Goal: Transaction & Acquisition: Book appointment/travel/reservation

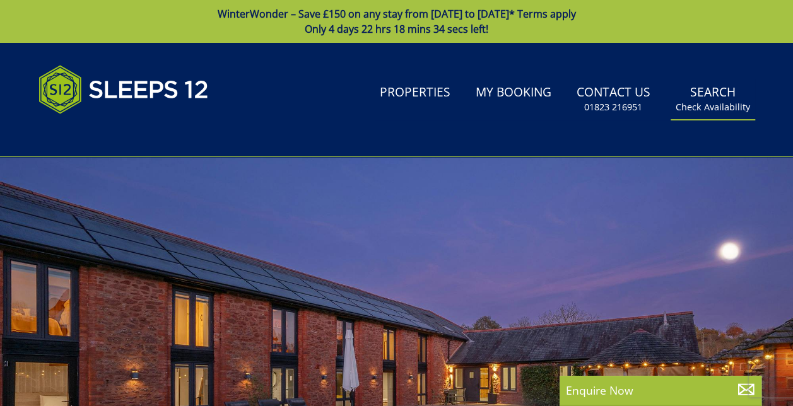
click at [710, 112] on small "Check Availability" at bounding box center [713, 107] width 74 height 13
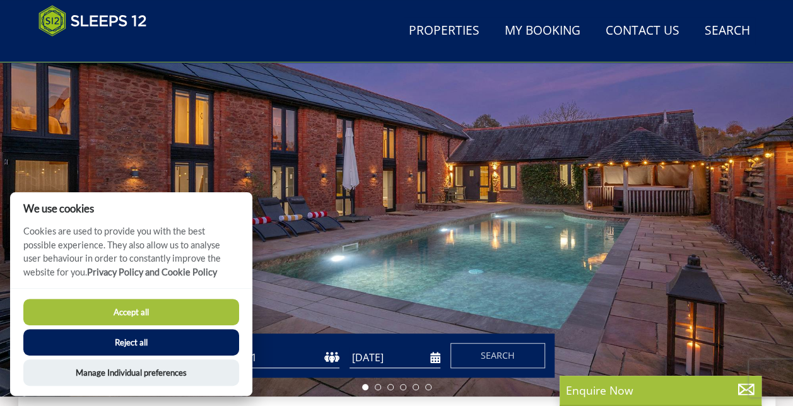
scroll to position [151, 0]
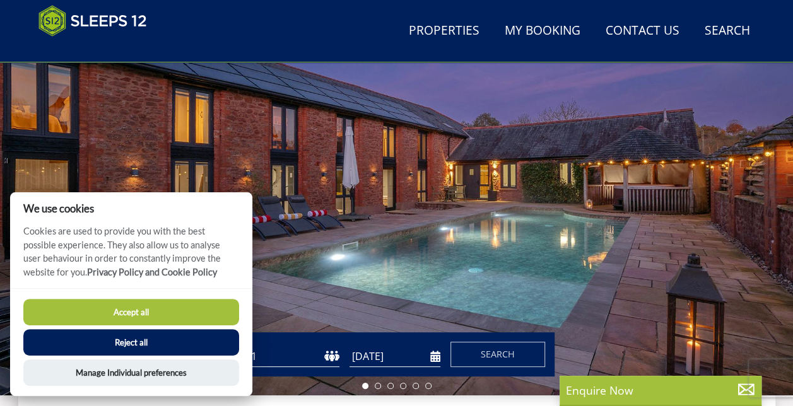
click at [131, 319] on button "Accept all" at bounding box center [131, 312] width 216 height 26
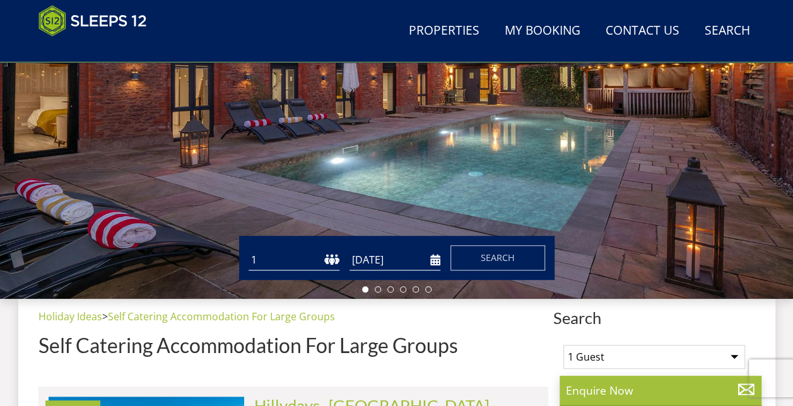
scroll to position [249, 0]
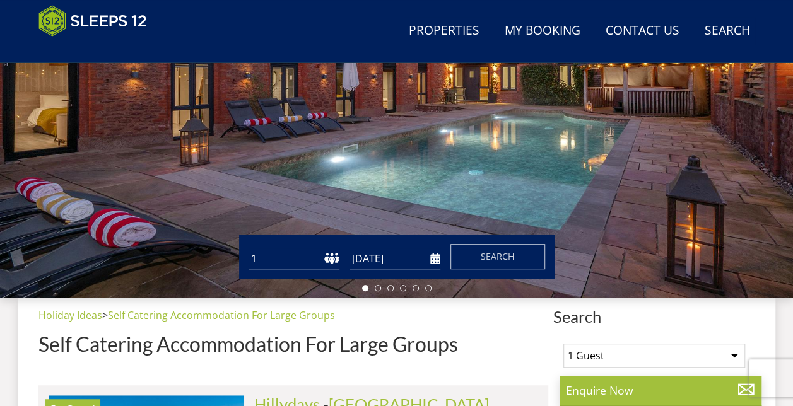
click at [433, 260] on input "[DATE]" at bounding box center [394, 259] width 91 height 21
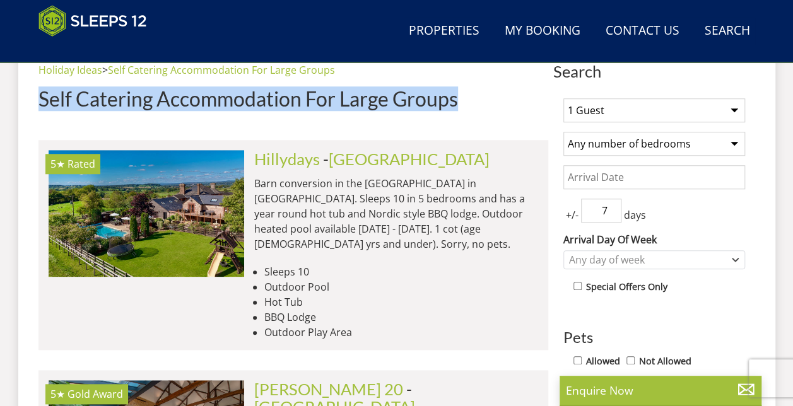
scroll to position [507, 0]
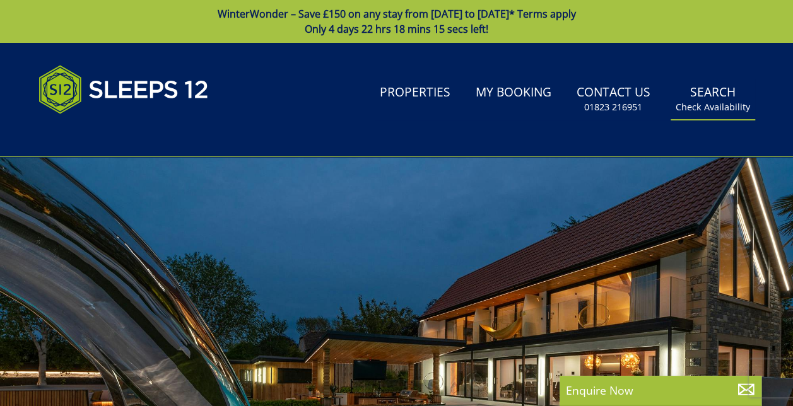
click at [698, 92] on link "Search Check Availability" at bounding box center [713, 99] width 85 height 41
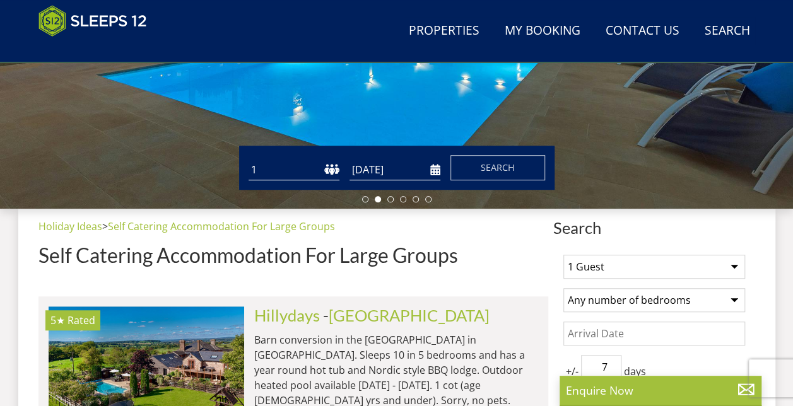
scroll to position [337, 0]
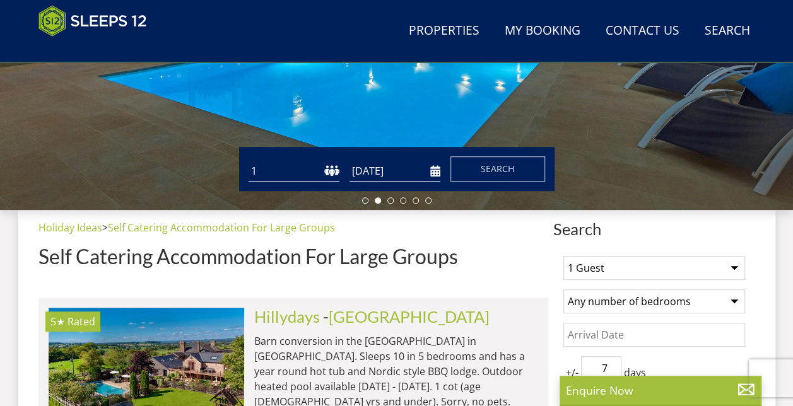
click at [434, 169] on input "[DATE]" at bounding box center [394, 171] width 91 height 21
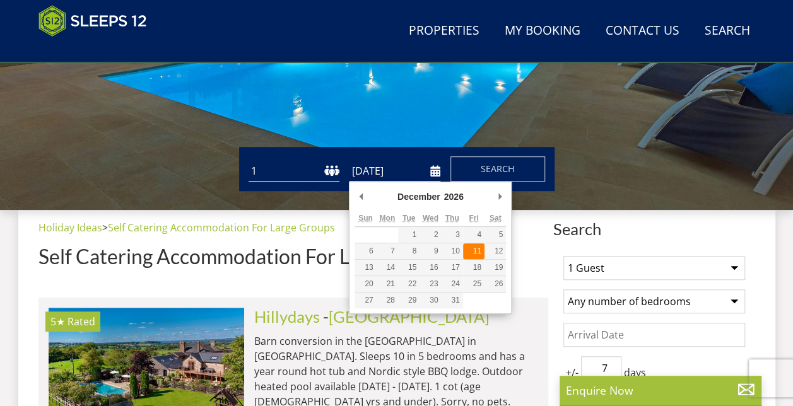
type input "11/12/2026"
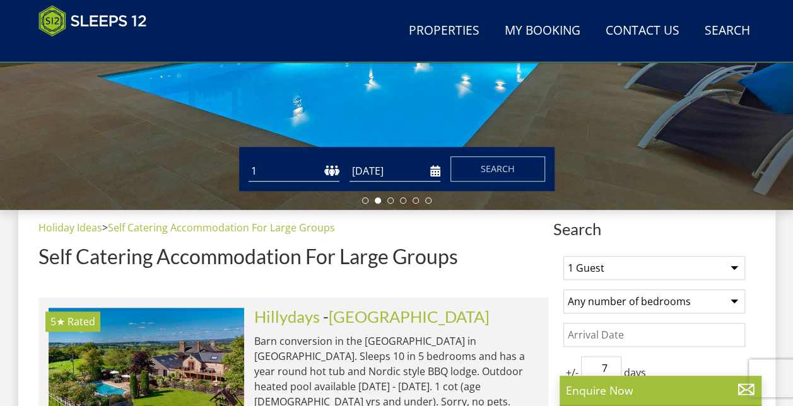
click at [331, 172] on select "1 2 3 4 5 6 7 8 9 10 11 12 13 14 15 16 17 18 19 20 21 22 23 24 25 26 27 28 29 3…" at bounding box center [294, 171] width 91 height 21
select select "20"
click at [249, 161] on select "1 2 3 4 5 6 7 8 9 10 11 12 13 14 15 16 17 18 19 20 21 22 23 24 25 26 27 28 29 3…" at bounding box center [294, 171] width 91 height 21
click at [495, 171] on span "Search" at bounding box center [498, 169] width 34 height 12
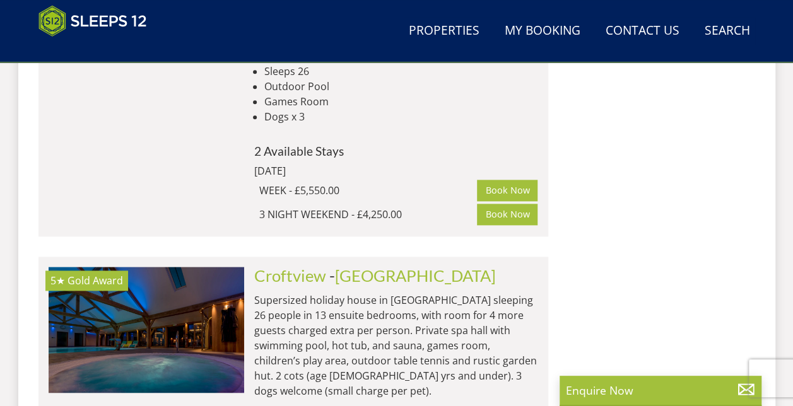
scroll to position [7854, 0]
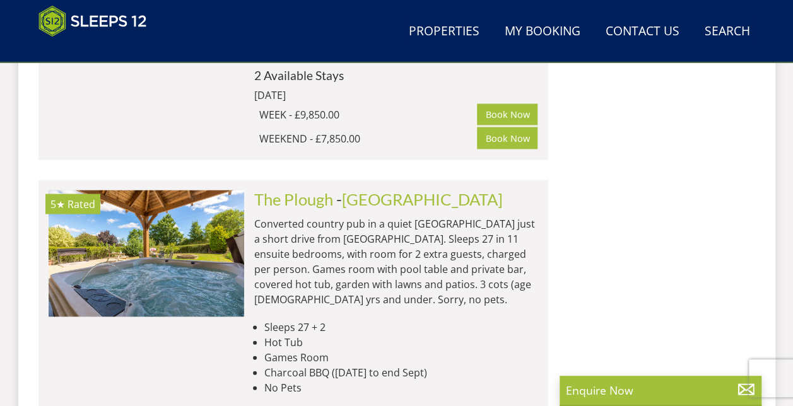
scroll to position [8297, 0]
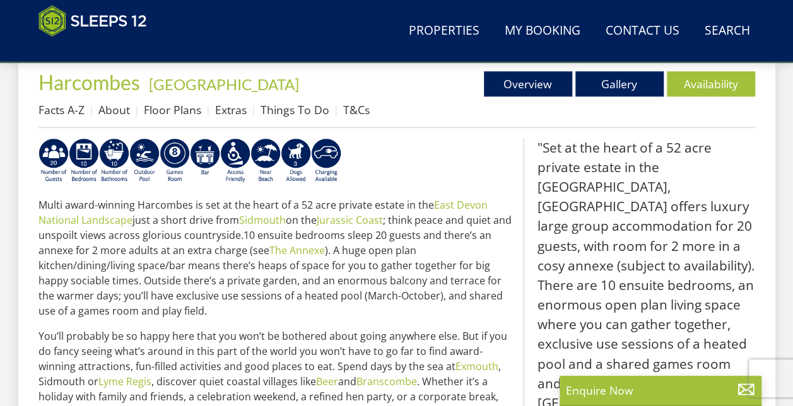
scroll to position [486, 0]
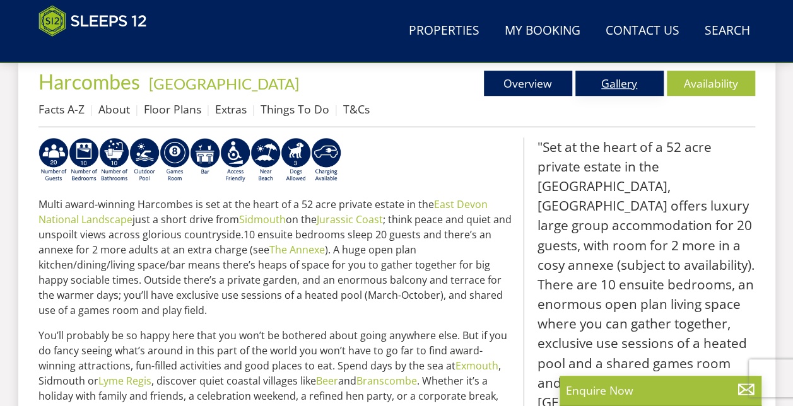
click at [601, 81] on link "Gallery" at bounding box center [619, 83] width 88 height 25
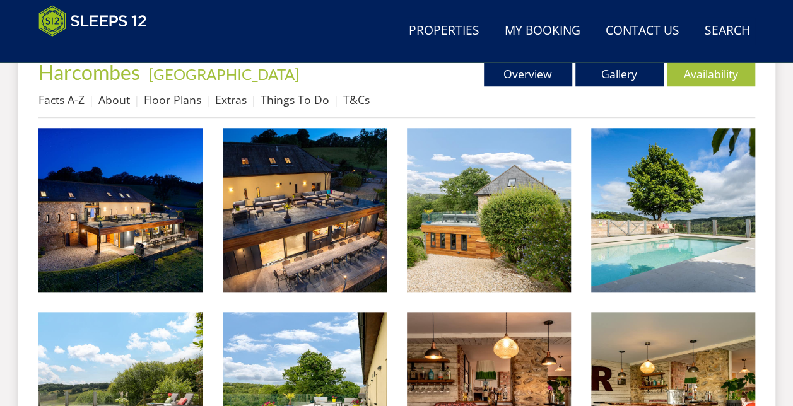
scroll to position [500, 0]
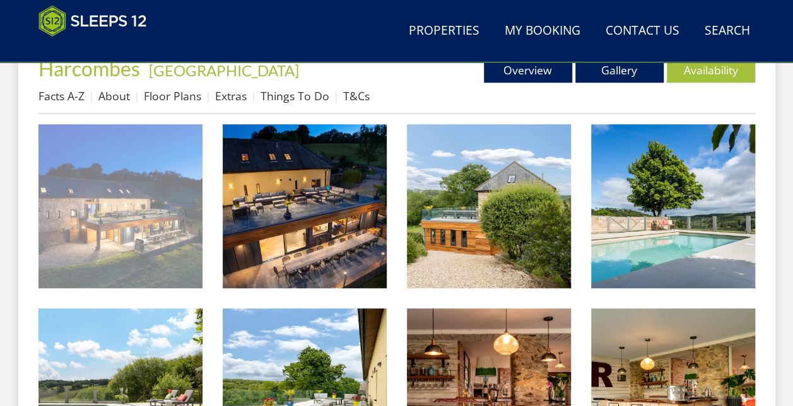
click at [112, 197] on img at bounding box center [120, 206] width 164 height 164
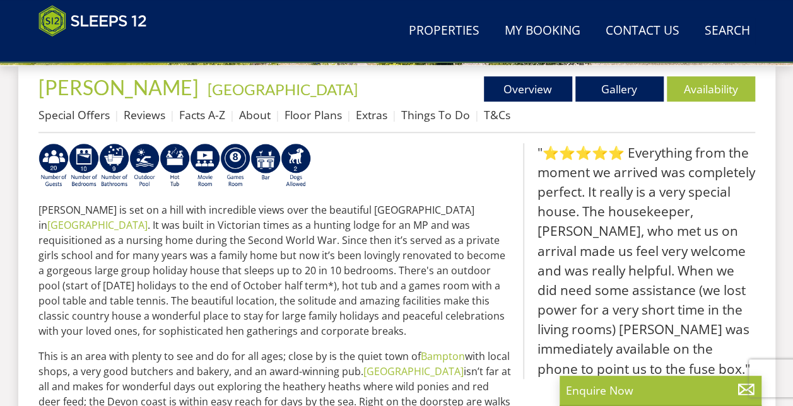
scroll to position [479, 0]
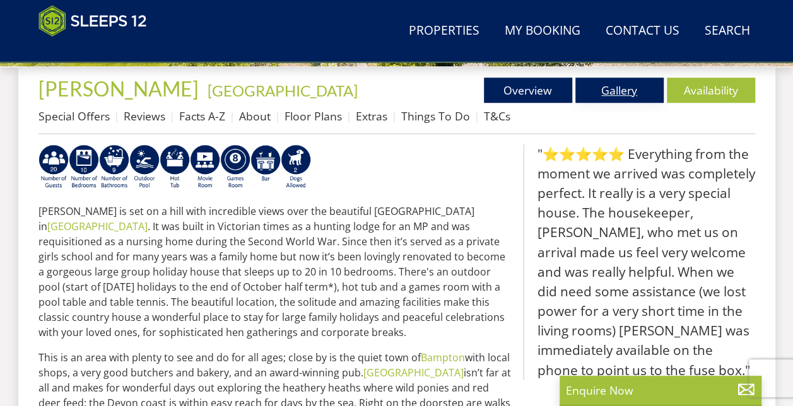
click at [629, 82] on link "Gallery" at bounding box center [619, 90] width 88 height 25
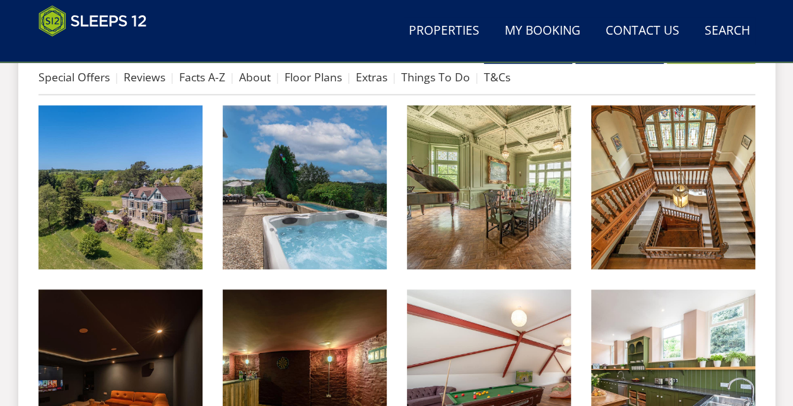
scroll to position [521, 0]
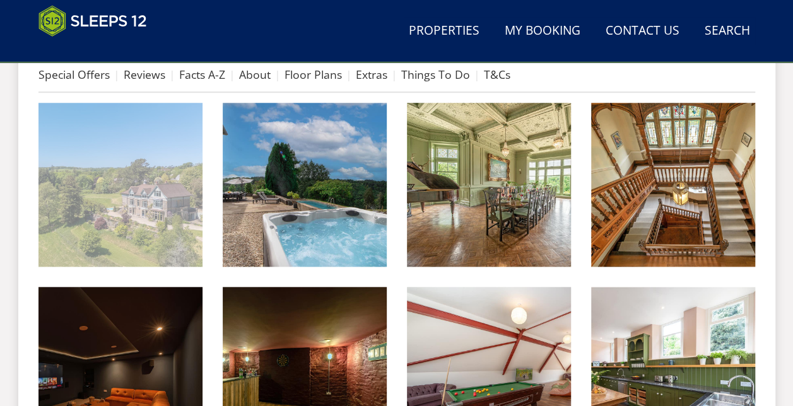
click at [112, 189] on img at bounding box center [120, 185] width 164 height 164
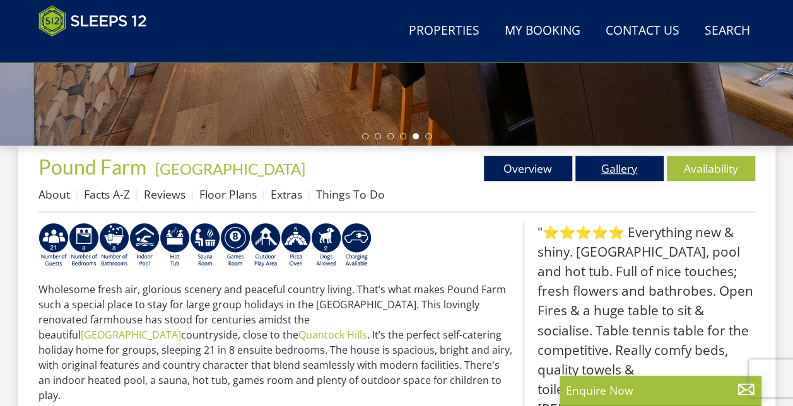
scroll to position [402, 0]
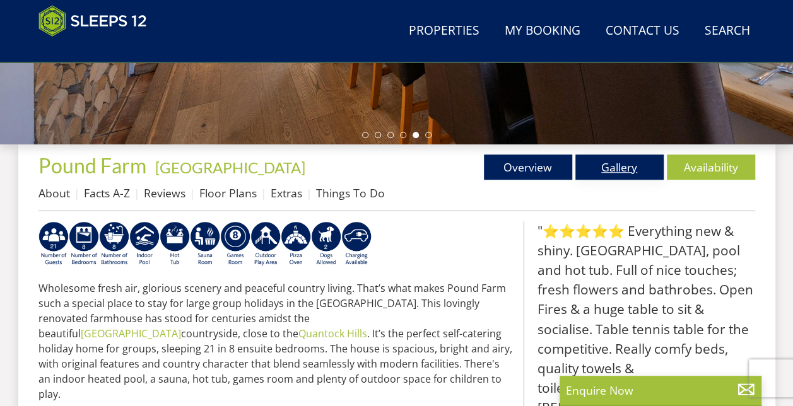
click at [626, 174] on link "Gallery" at bounding box center [619, 167] width 88 height 25
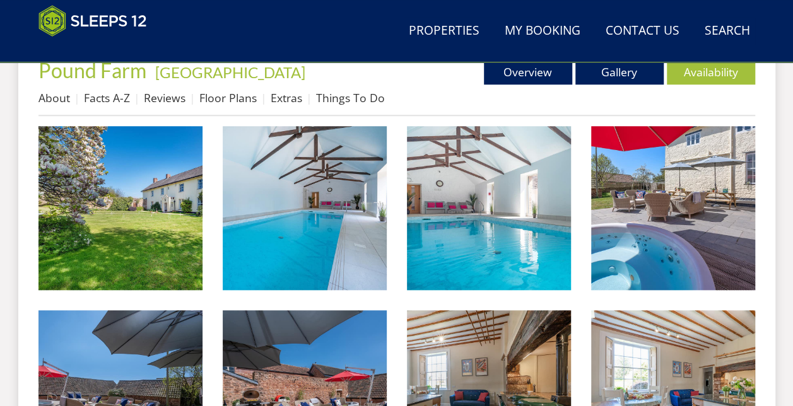
scroll to position [496, 0]
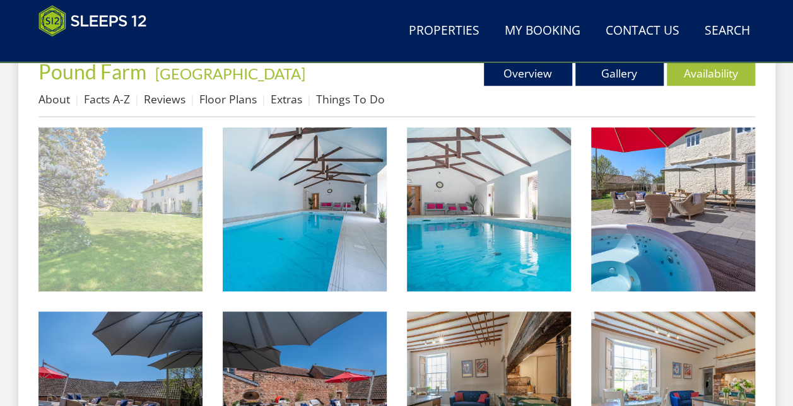
click at [189, 236] on img at bounding box center [120, 209] width 164 height 164
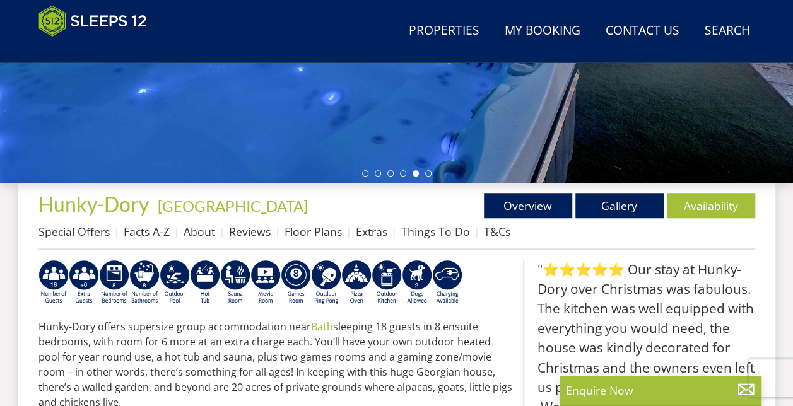
scroll to position [365, 0]
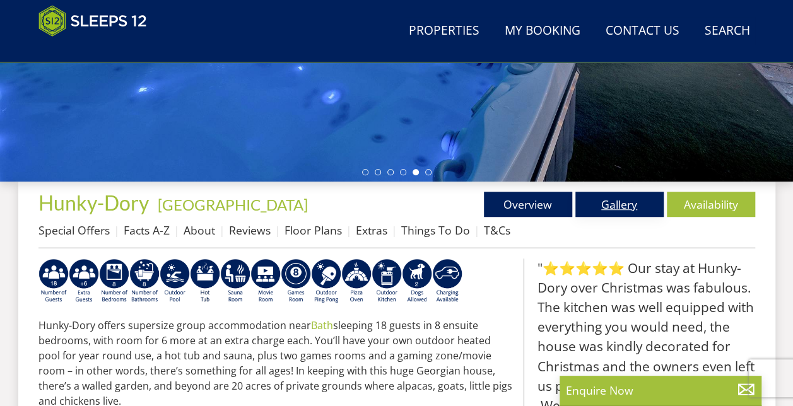
click at [618, 199] on link "Gallery" at bounding box center [619, 204] width 88 height 25
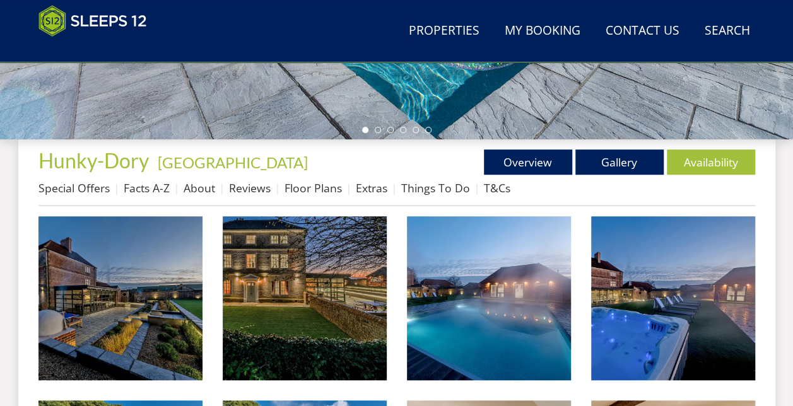
scroll to position [408, 0]
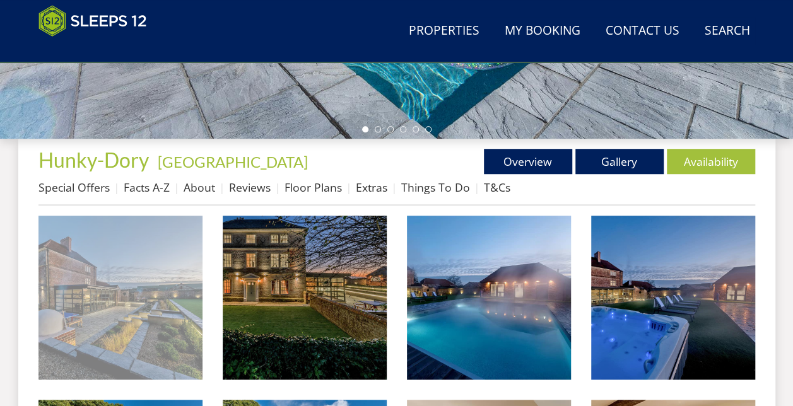
click at [144, 293] on img at bounding box center [120, 298] width 164 height 164
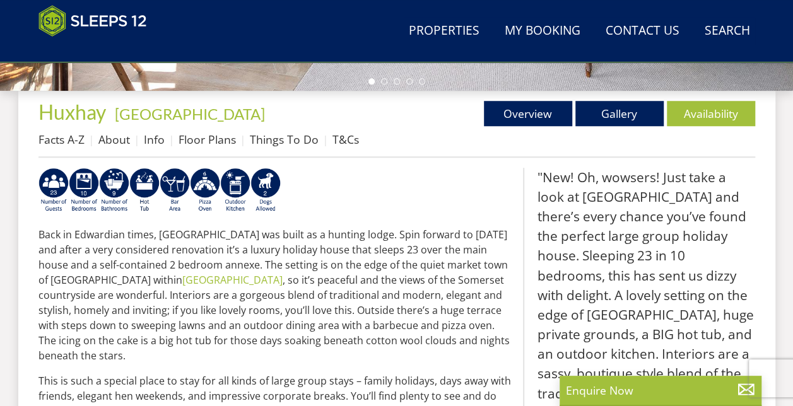
scroll to position [455, 0]
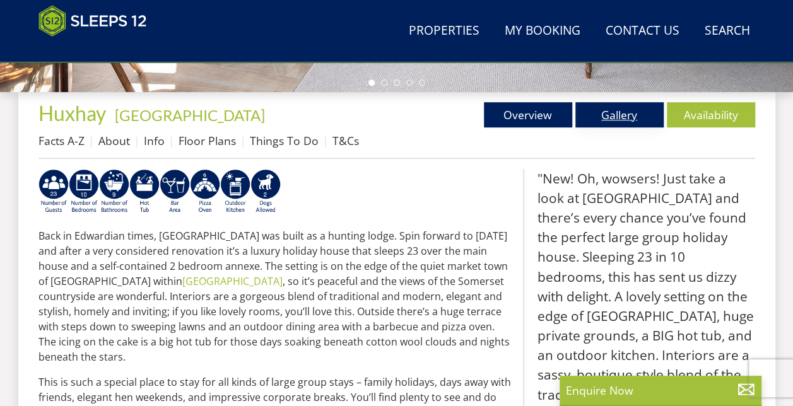
click at [613, 114] on link "Gallery" at bounding box center [619, 114] width 88 height 25
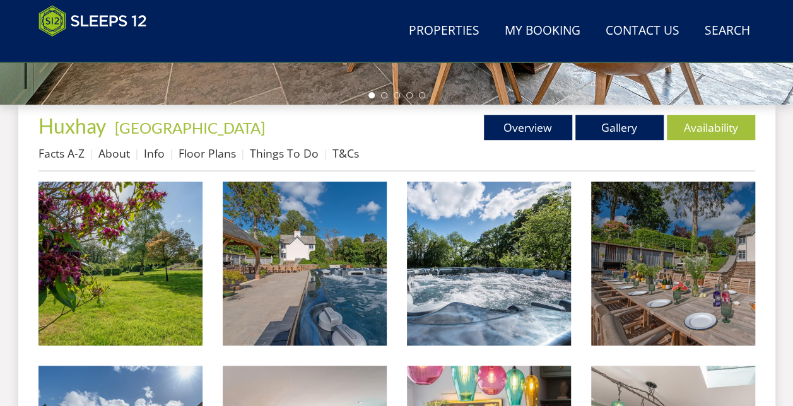
scroll to position [449, 0]
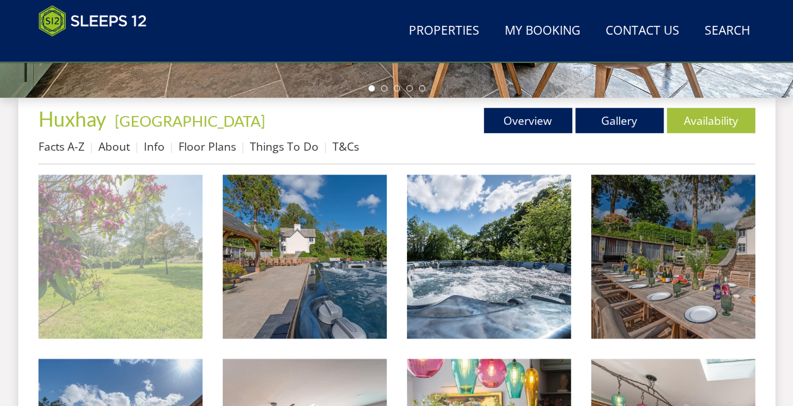
click at [165, 262] on img at bounding box center [120, 257] width 164 height 164
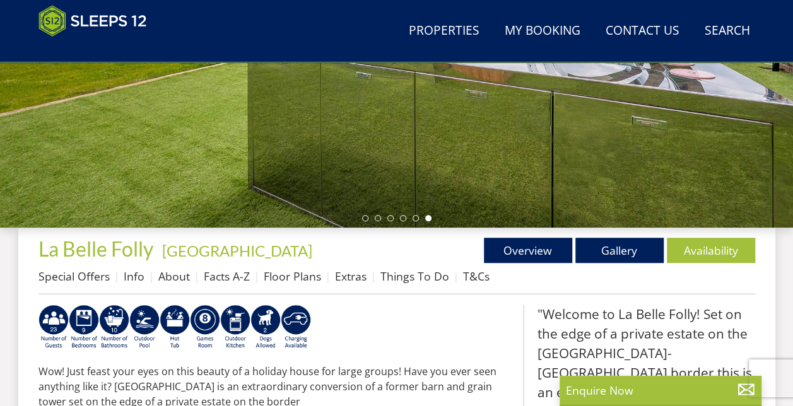
scroll to position [324, 0]
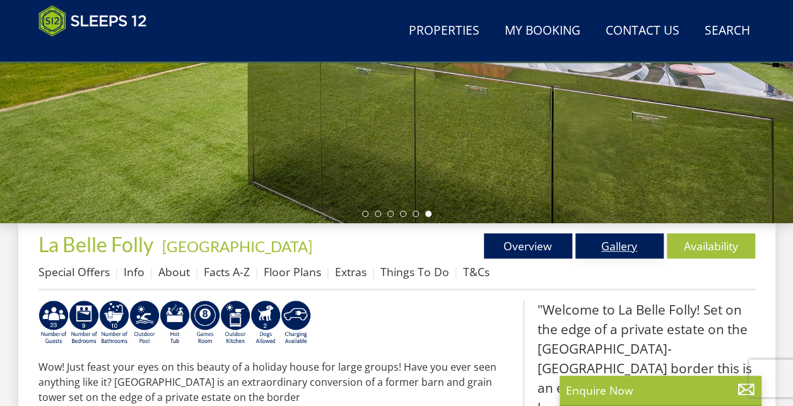
click at [596, 245] on link "Gallery" at bounding box center [619, 245] width 88 height 25
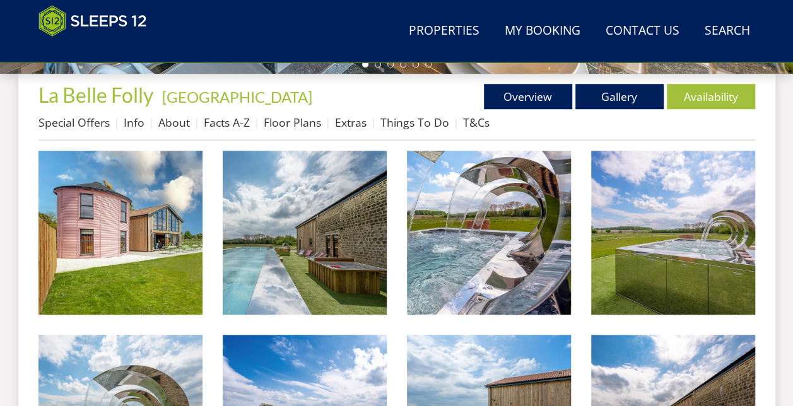
scroll to position [502, 0]
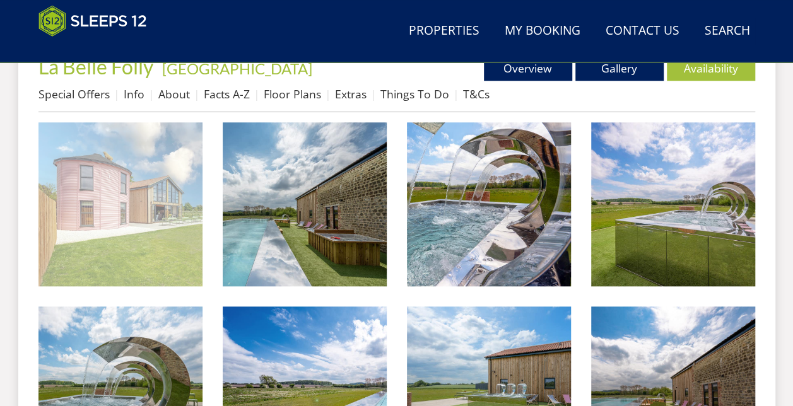
click at [143, 204] on img at bounding box center [120, 204] width 164 height 164
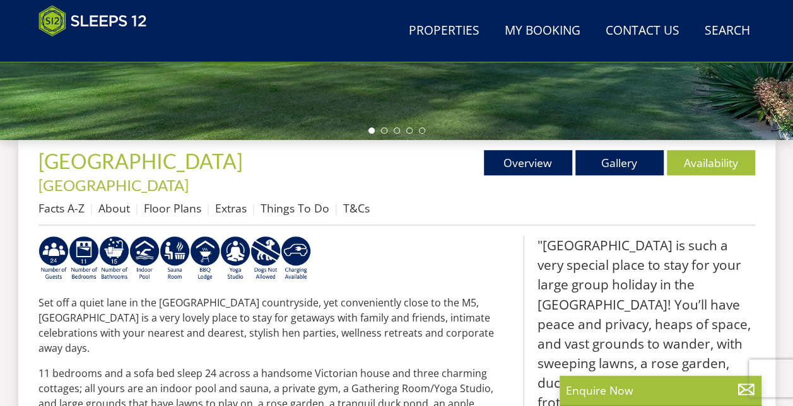
scroll to position [415, 0]
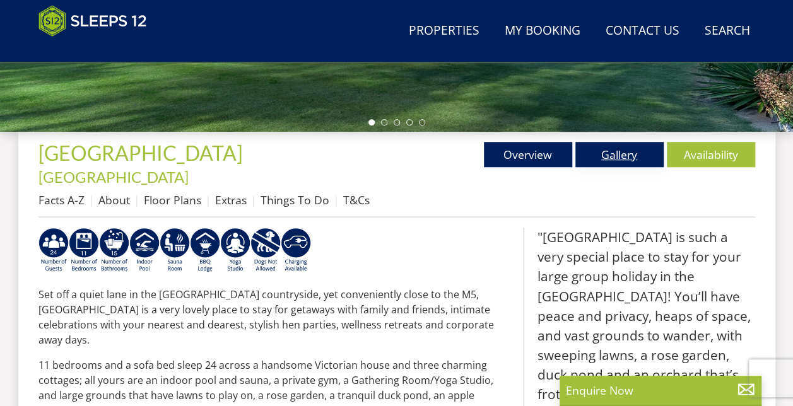
click at [606, 150] on link "Gallery" at bounding box center [619, 154] width 88 height 25
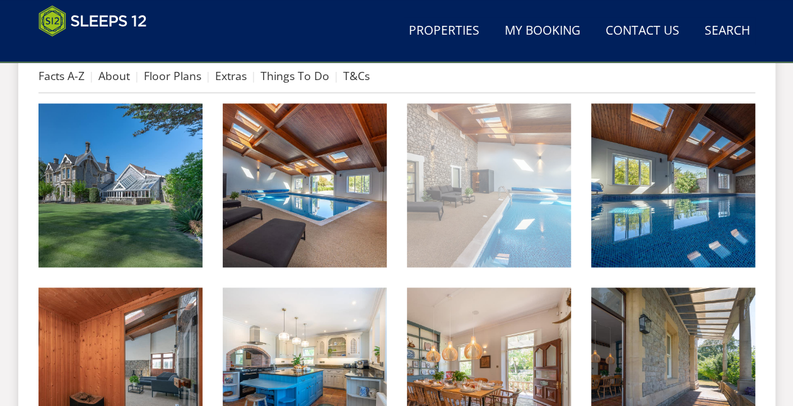
scroll to position [554, 0]
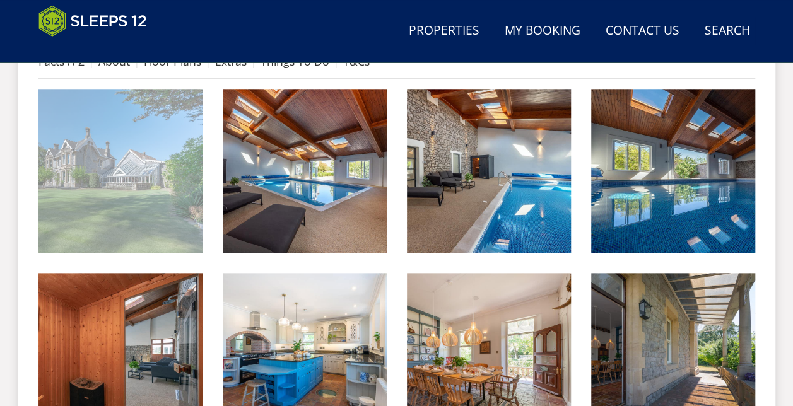
click at [156, 181] on img at bounding box center [120, 171] width 164 height 164
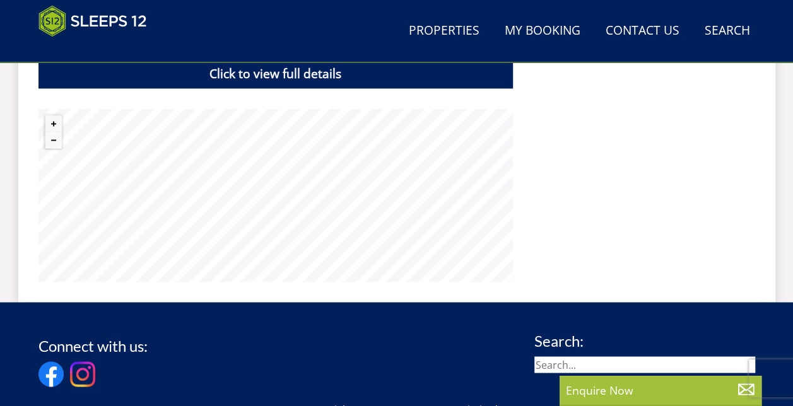
scroll to position [1018, 0]
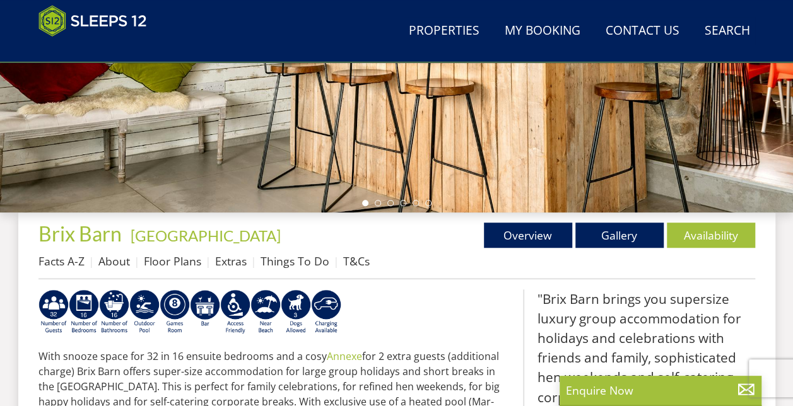
scroll to position [328, 0]
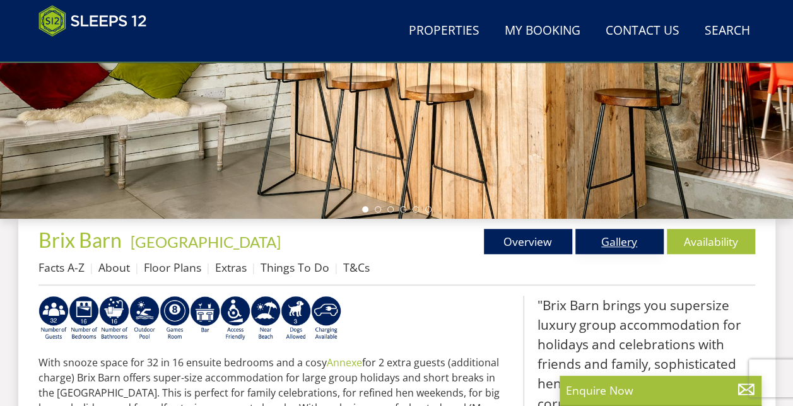
click at [607, 232] on link "Gallery" at bounding box center [619, 241] width 88 height 25
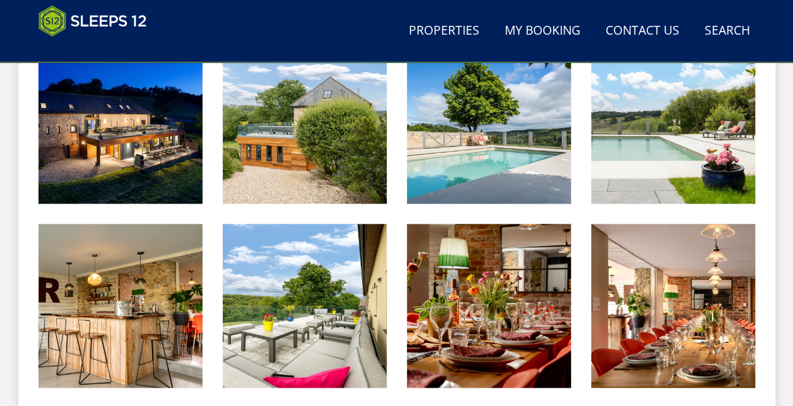
scroll to position [596, 0]
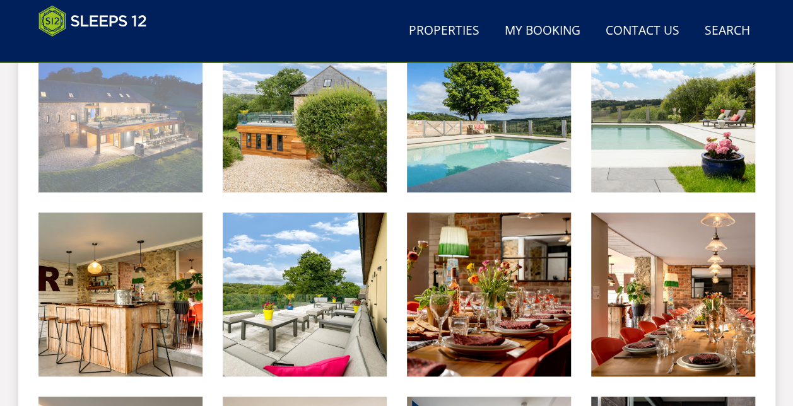
click at [176, 150] on img at bounding box center [120, 110] width 164 height 164
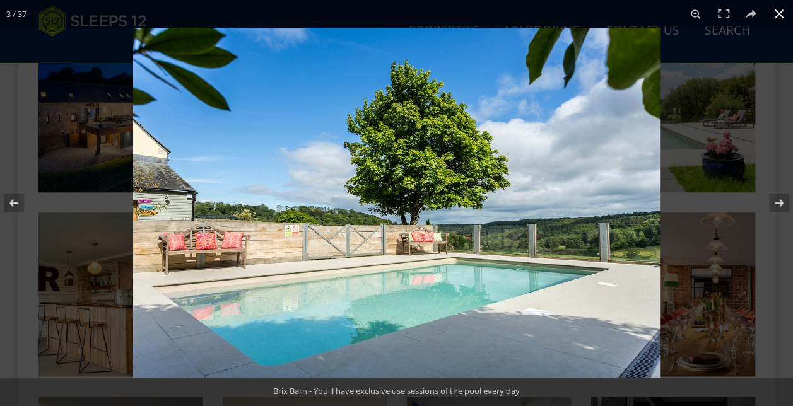
click at [780, 9] on button at bounding box center [779, 14] width 28 height 28
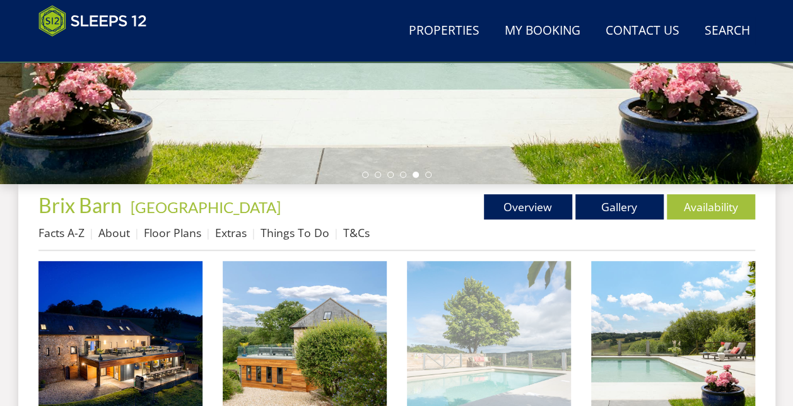
scroll to position [367, 0]
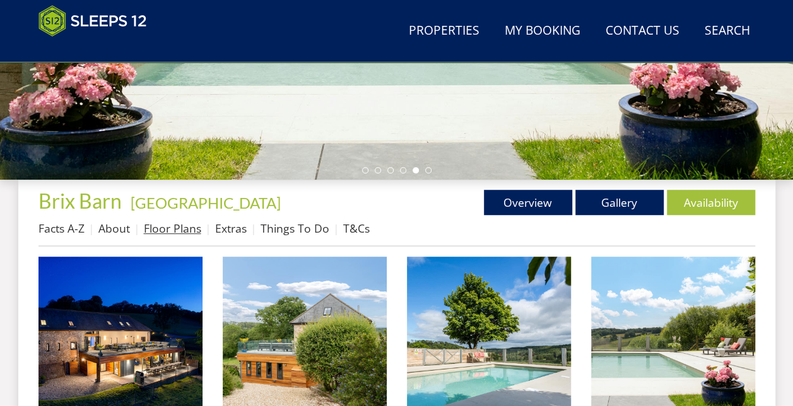
click at [180, 227] on link "Floor Plans" at bounding box center [172, 228] width 57 height 15
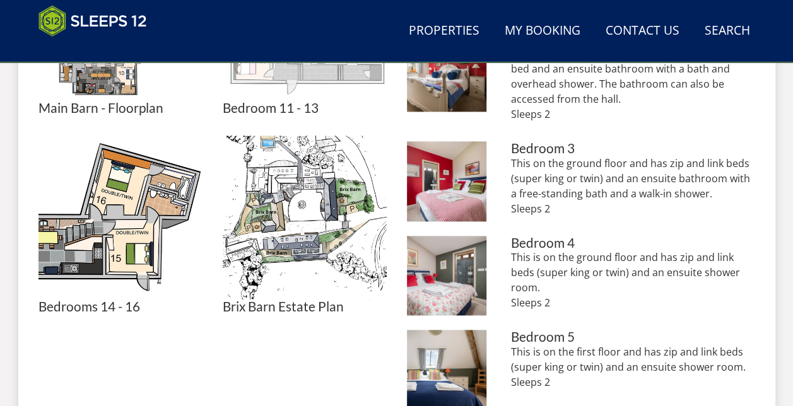
scroll to position [755, 0]
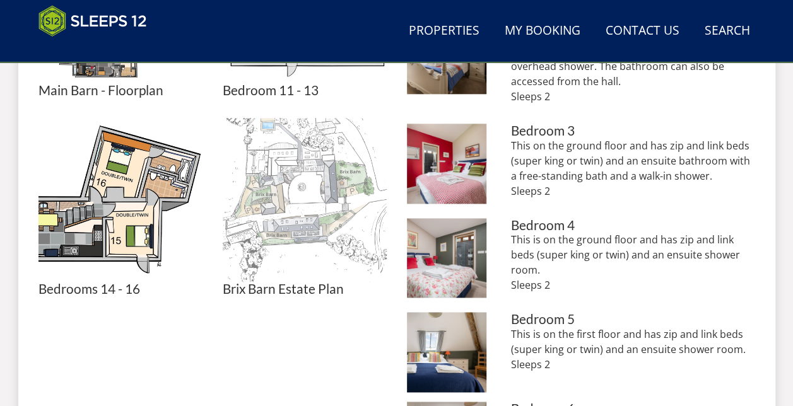
click at [319, 233] on img at bounding box center [305, 200] width 164 height 164
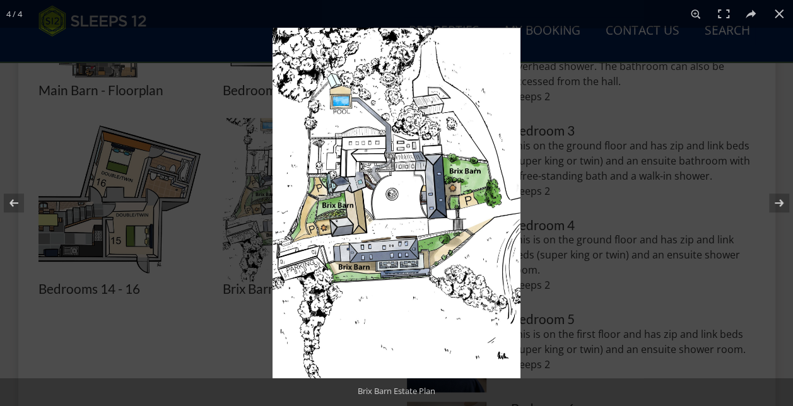
click at [404, 228] on img at bounding box center [397, 203] width 248 height 351
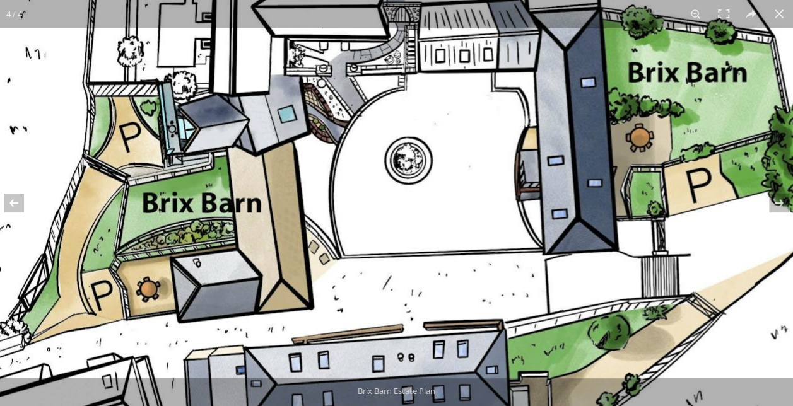
drag, startPoint x: 406, startPoint y: 252, endPoint x: 447, endPoint y: 317, distance: 76.5
click at [447, 317] on img at bounding box center [426, 195] width 946 height 1338
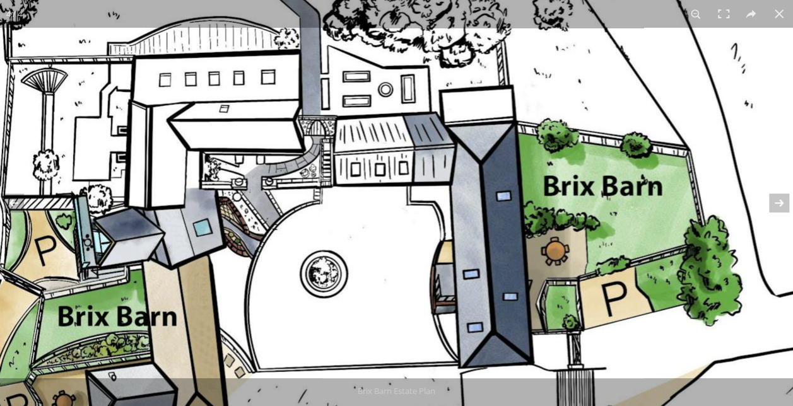
drag, startPoint x: 476, startPoint y: 216, endPoint x: 372, endPoint y: 363, distance: 180.1
click at [372, 363] on img at bounding box center [341, 308] width 946 height 1338
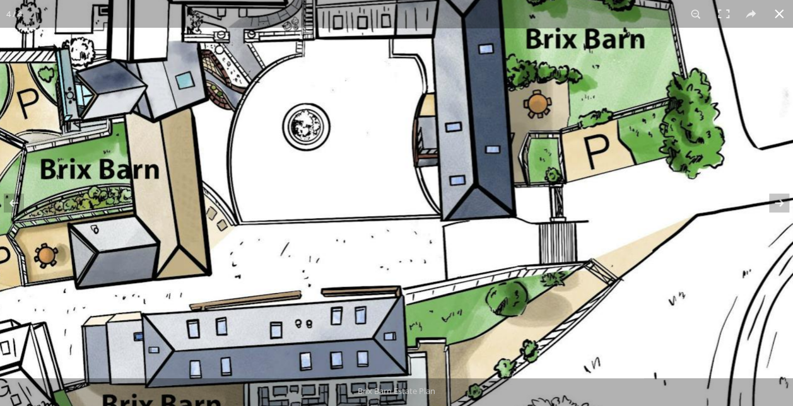
click at [774, 6] on button at bounding box center [779, 14] width 28 height 28
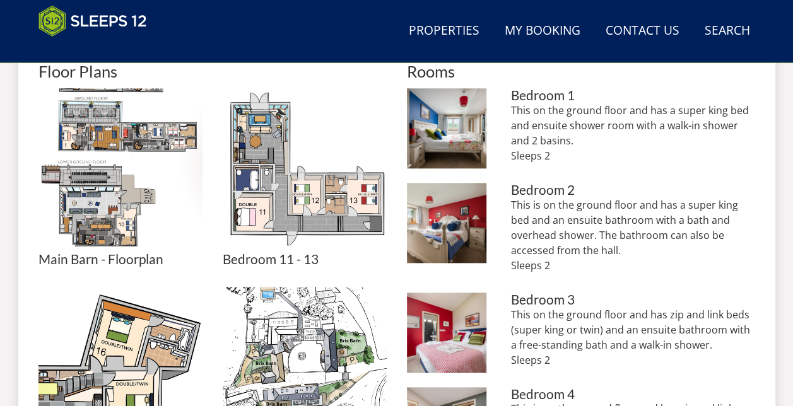
scroll to position [580, 0]
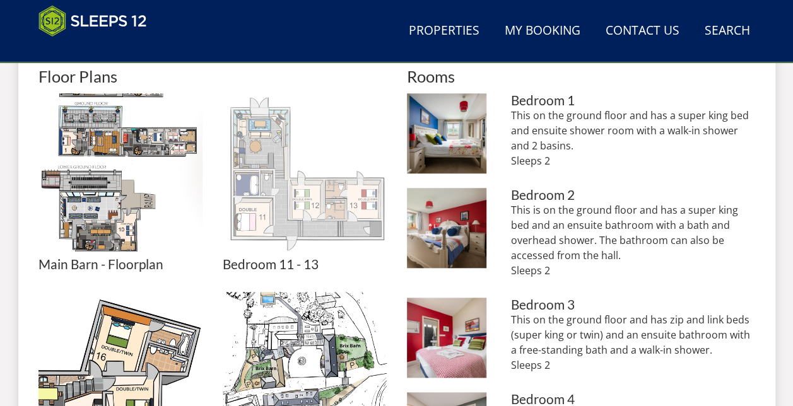
click at [301, 190] on img at bounding box center [305, 175] width 164 height 164
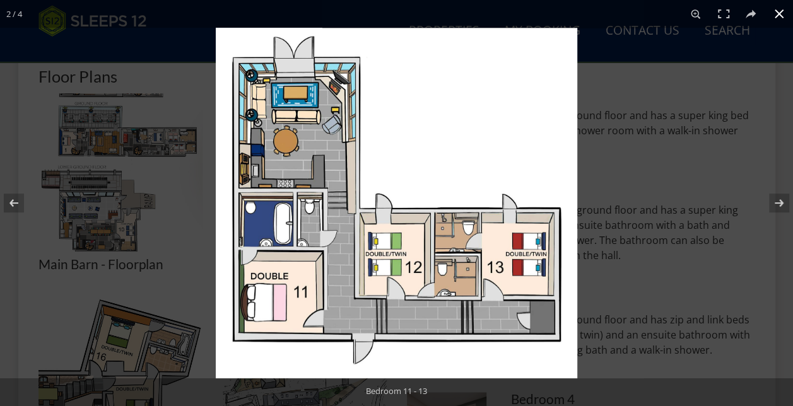
click at [731, 78] on div at bounding box center [612, 231] width 793 height 406
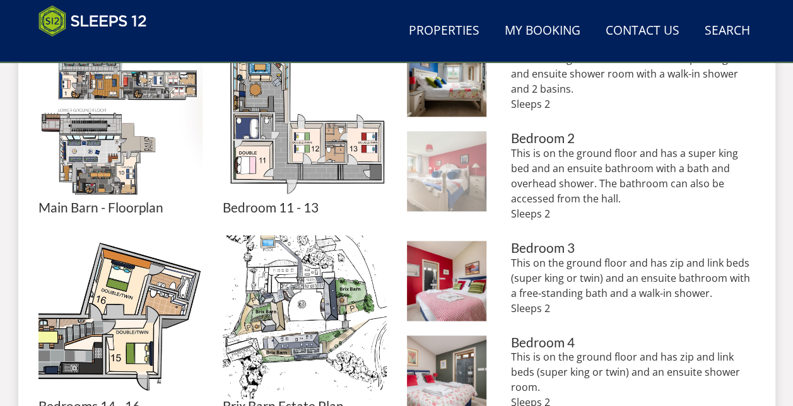
scroll to position [641, 0]
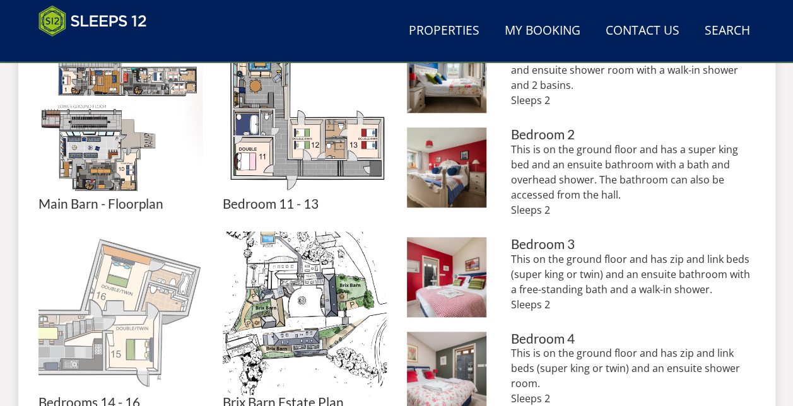
click at [108, 310] on img at bounding box center [120, 314] width 164 height 164
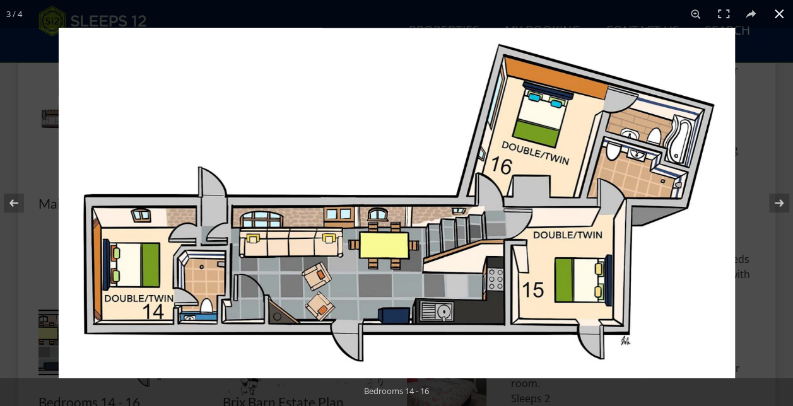
click at [773, 61] on div at bounding box center [455, 231] width 793 height 406
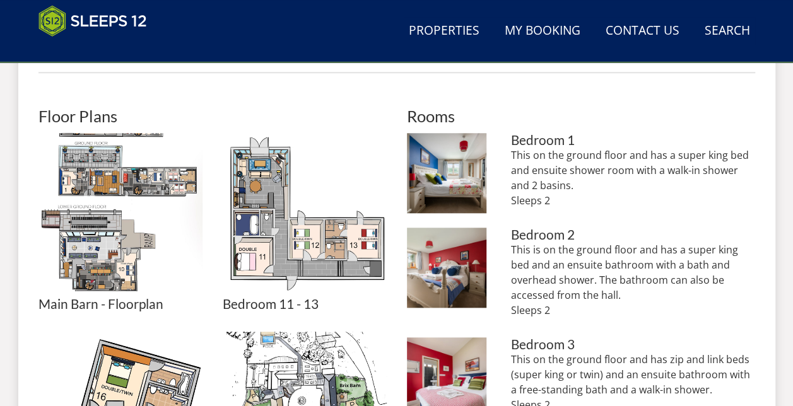
scroll to position [543, 0]
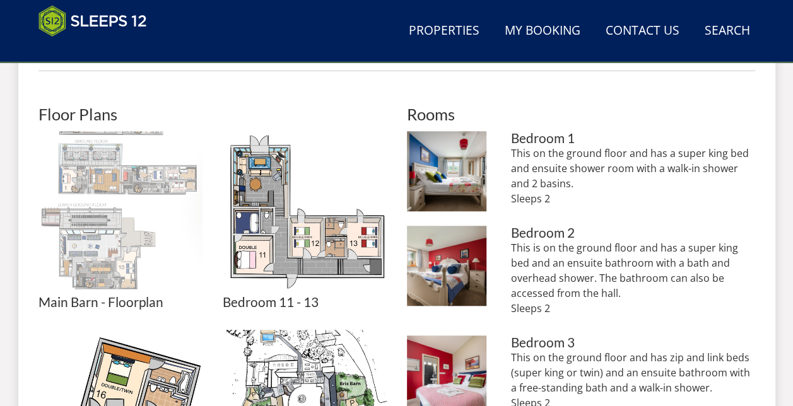
click at [122, 199] on img at bounding box center [120, 213] width 164 height 164
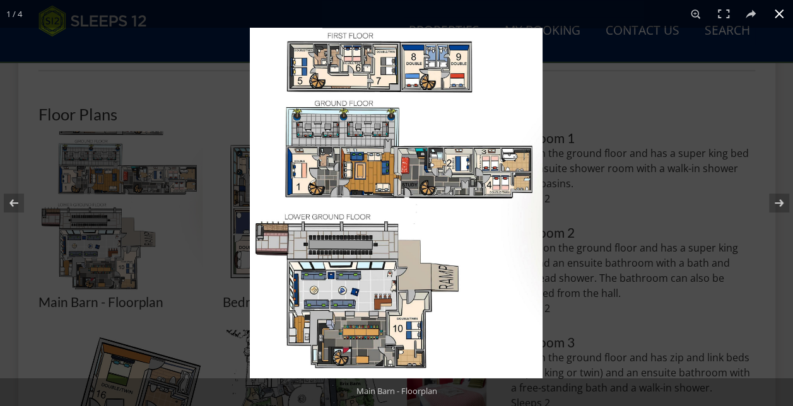
click at [640, 134] on div at bounding box center [646, 231] width 793 height 406
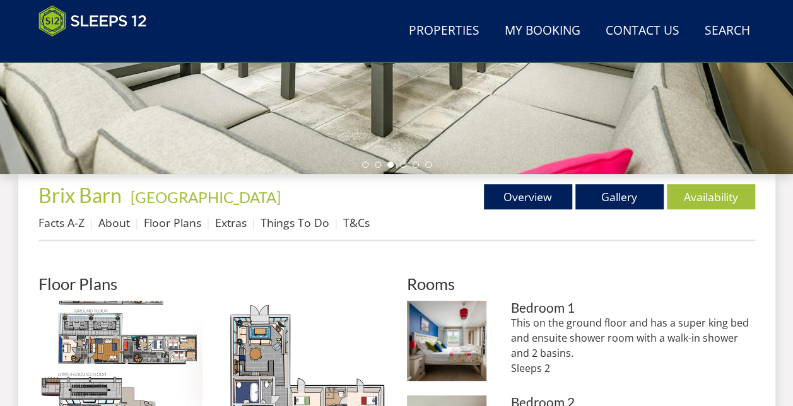
scroll to position [361, 0]
